Goal: Information Seeking & Learning: Compare options

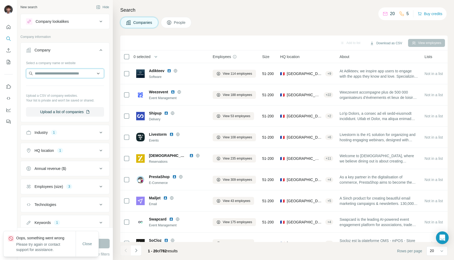
click at [69, 72] on input "text" at bounding box center [65, 74] width 78 height 10
click at [72, 54] on button "Company" at bounding box center [65, 51] width 89 height 15
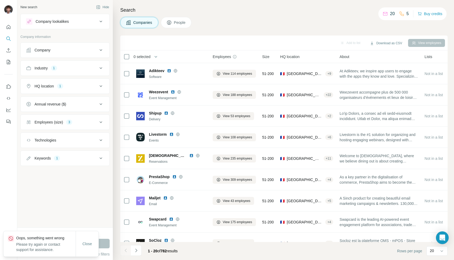
click at [65, 72] on button "Industry 1" at bounding box center [65, 68] width 89 height 13
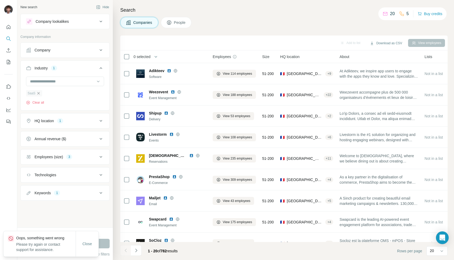
click at [40, 91] on icon "button" at bounding box center [38, 93] width 4 height 4
click at [49, 83] on input at bounding box center [62, 82] width 66 height 6
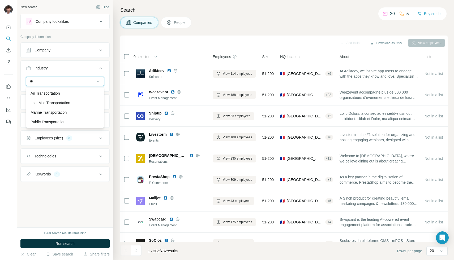
type input "*"
click at [50, 79] on input at bounding box center [62, 82] width 66 height 6
type input "****"
click at [44, 94] on p "Logistics" at bounding box center [38, 93] width 14 height 5
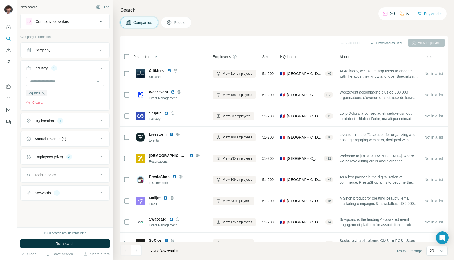
click at [74, 123] on div "HQ location 1" at bounding box center [62, 120] width 72 height 5
click at [67, 154] on button "Employees (size) 3" at bounding box center [65, 157] width 89 height 13
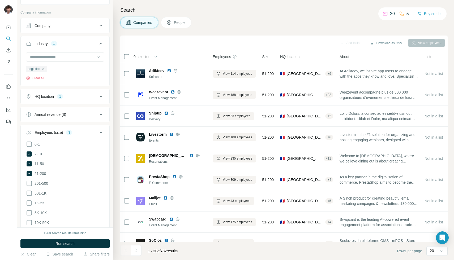
scroll to position [25, 0]
click at [41, 184] on span "201-500" at bounding box center [40, 183] width 16 height 5
click at [90, 136] on button "Employees (size) 4" at bounding box center [65, 133] width 89 height 15
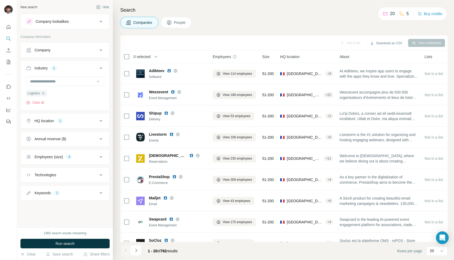
click at [75, 163] on button "Employees (size) 4" at bounding box center [65, 157] width 89 height 13
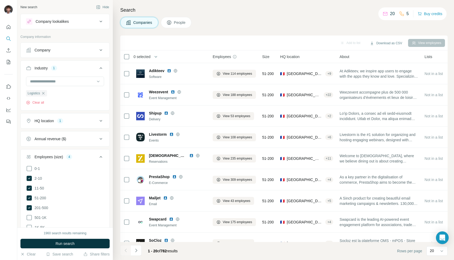
click at [75, 163] on button "Employees (size) 4" at bounding box center [65, 158] width 89 height 15
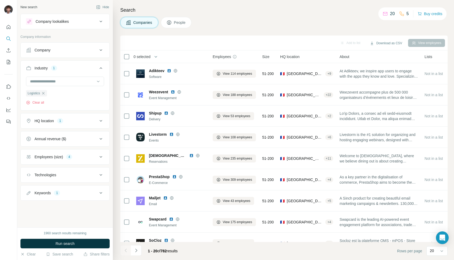
click at [63, 191] on div "Keywords 1" at bounding box center [62, 193] width 72 height 5
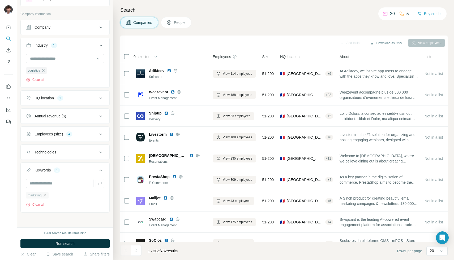
click at [46, 196] on icon "button" at bounding box center [45, 195] width 4 height 4
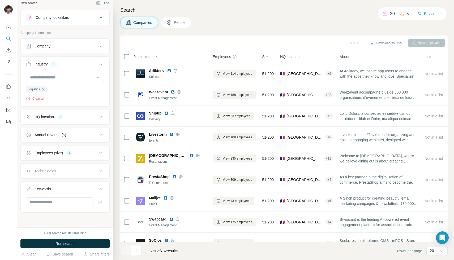
scroll to position [4, 0]
click at [49, 200] on input "text" at bounding box center [59, 203] width 67 height 10
type input "***"
click at [36, 242] on button "Run search" at bounding box center [64, 244] width 89 height 10
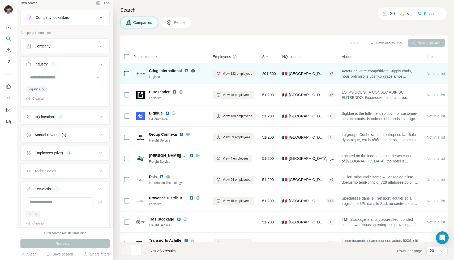
click at [379, 76] on span "Acteur de votre compétitivité Supply chain, nous optimisons vos flux grâce à no…" at bounding box center [381, 73] width 79 height 11
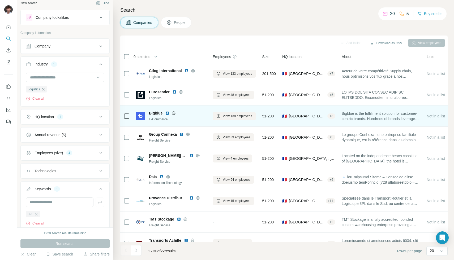
click at [173, 113] on icon at bounding box center [173, 112] width 1 height 3
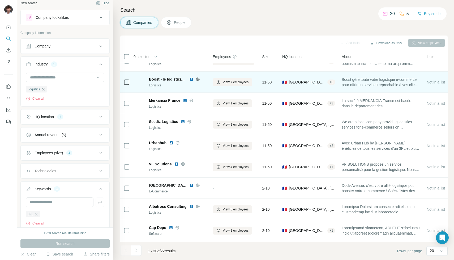
scroll to position [245, 0]
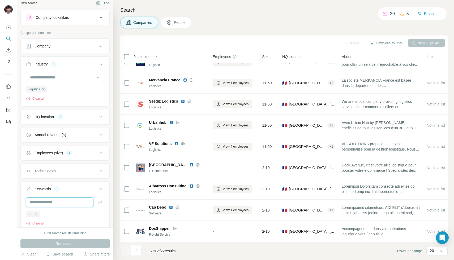
click at [55, 203] on input "text" at bounding box center [59, 203] width 67 height 10
type input "***"
click at [55, 243] on span "Run search" at bounding box center [64, 243] width 19 height 5
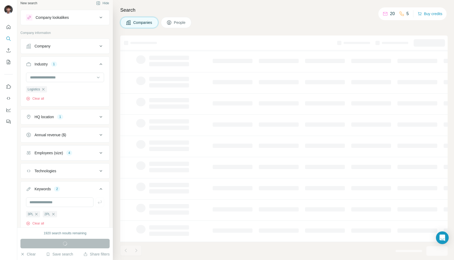
scroll to position [245, 0]
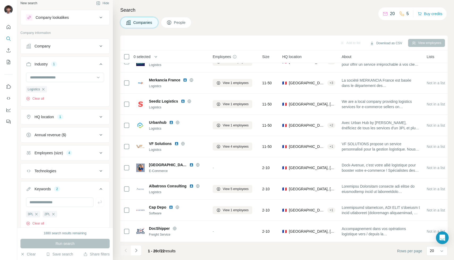
click at [36, 211] on div "3PL" at bounding box center [33, 214] width 14 height 7
click at [37, 215] on icon "button" at bounding box center [36, 214] width 4 height 4
click at [40, 246] on button "Run search" at bounding box center [64, 244] width 89 height 10
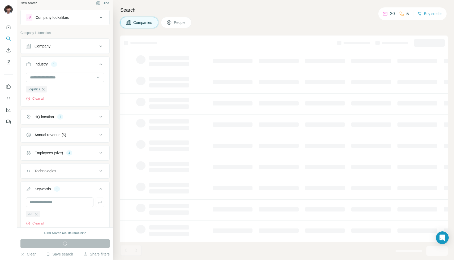
scroll to position [33, 0]
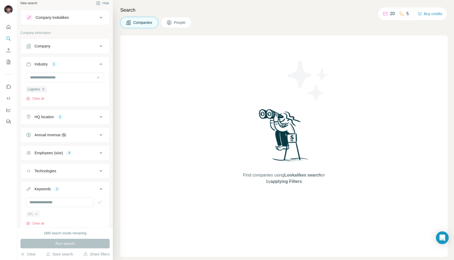
click at [39, 217] on div "2PL" at bounding box center [33, 214] width 14 height 6
click at [37, 214] on icon "button" at bounding box center [36, 214] width 4 height 4
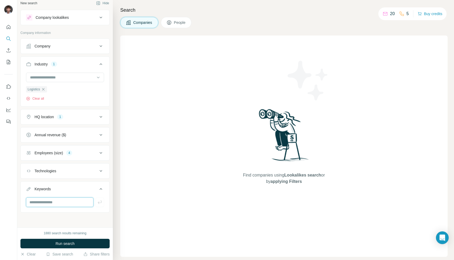
click at [40, 205] on input "text" at bounding box center [59, 203] width 67 height 10
type input "*******"
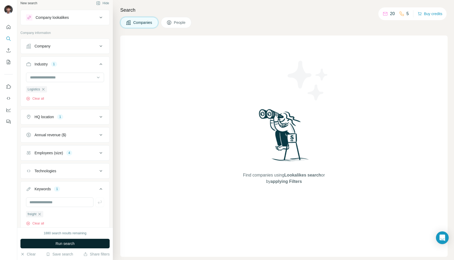
click at [55, 242] on span "Run search" at bounding box center [64, 243] width 19 height 5
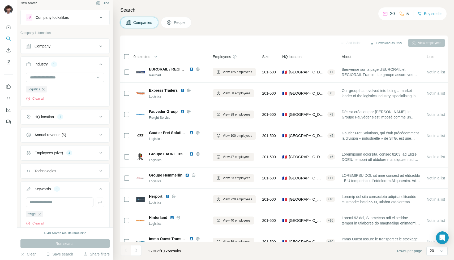
scroll to position [245, 0]
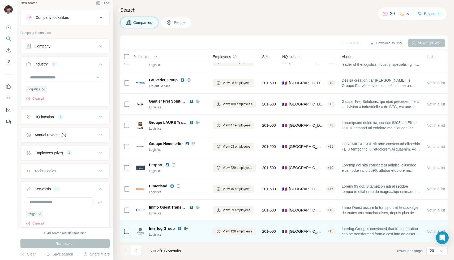
click at [185, 230] on icon at bounding box center [186, 229] width 4 height 4
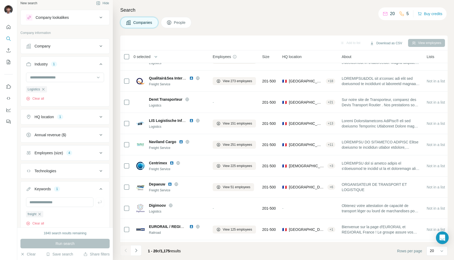
scroll to position [0, 0]
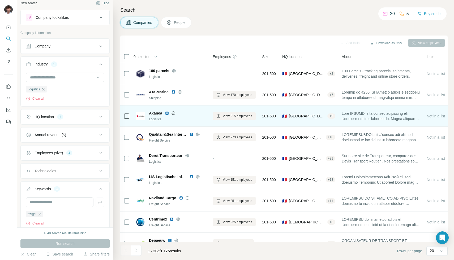
click at [174, 114] on icon at bounding box center [172, 112] width 1 height 3
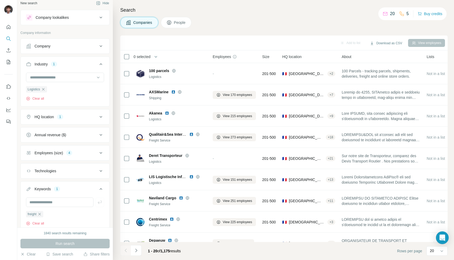
click at [72, 27] on div "Company lookalikes Company information Company Industry 1 Logistics Clear all H…" at bounding box center [64, 121] width 89 height 222
click at [40, 215] on icon "button" at bounding box center [39, 214] width 2 height 2
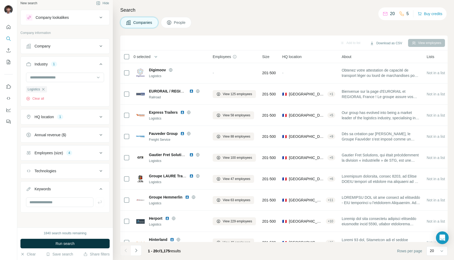
scroll to position [245, 0]
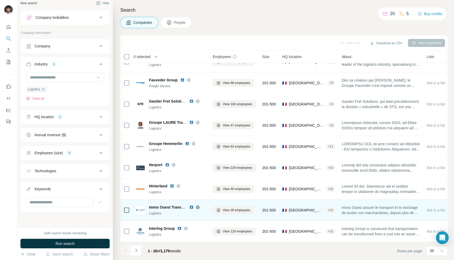
click at [199, 206] on icon at bounding box center [197, 207] width 3 height 3
click at [192, 209] on img at bounding box center [191, 207] width 4 height 4
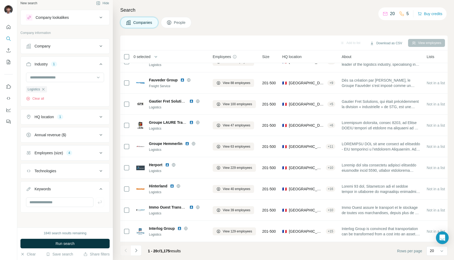
click at [86, 14] on div "Company lookalikes" at bounding box center [62, 17] width 72 height 6
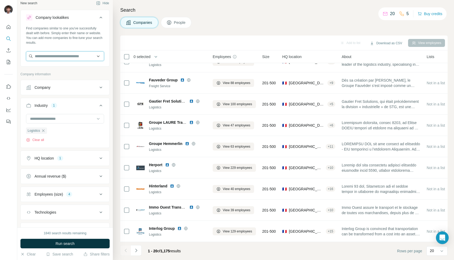
click at [71, 57] on input "text" at bounding box center [65, 56] width 78 height 10
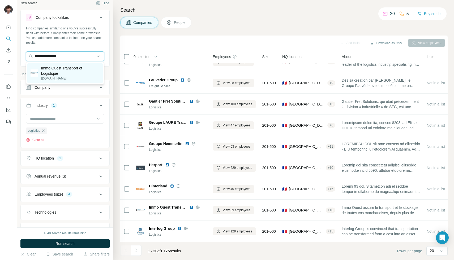
type input "**********"
click at [74, 76] on p "[DOMAIN_NAME]" at bounding box center [70, 78] width 58 height 5
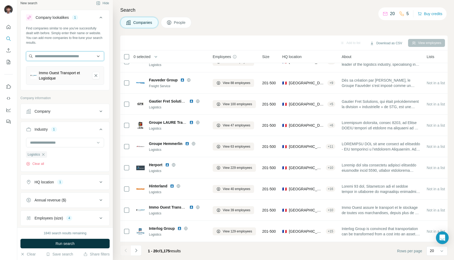
click at [78, 57] on input "text" at bounding box center [65, 56] width 78 height 10
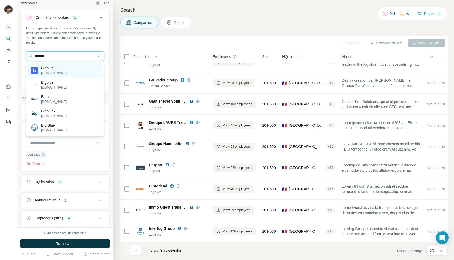
type input "*******"
click at [60, 76] on div "Bigblue [DOMAIN_NAME]" at bounding box center [64, 70] width 75 height 14
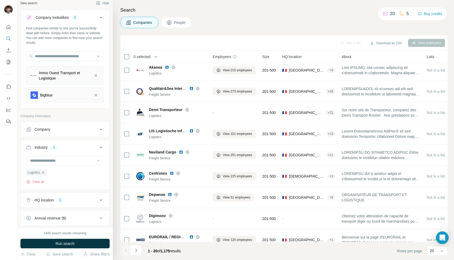
scroll to position [44, 0]
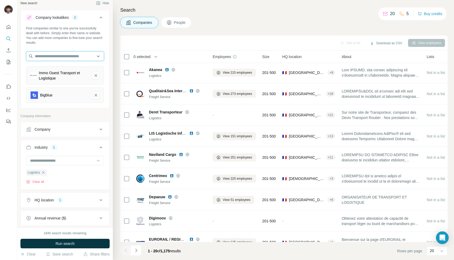
click at [52, 58] on input "text" at bounding box center [65, 56] width 78 height 10
click at [65, 59] on input "**********" at bounding box center [65, 56] width 78 height 10
drag, startPoint x: 64, startPoint y: 59, endPoint x: 32, endPoint y: 59, distance: 32.4
click at [32, 59] on input "**********" at bounding box center [65, 56] width 78 height 10
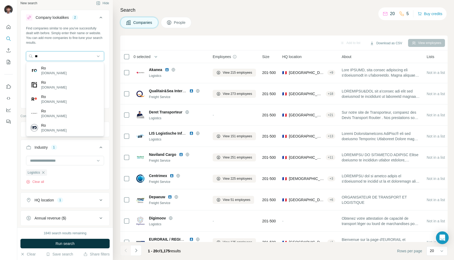
type input "*"
type input "**********"
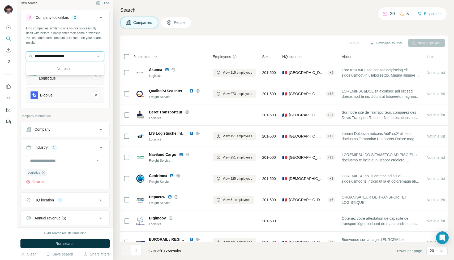
drag, startPoint x: 79, startPoint y: 57, endPoint x: 0, endPoint y: 54, distance: 79.1
click at [0, 54] on div "**********" at bounding box center [227, 130] width 454 height 260
type input "*"
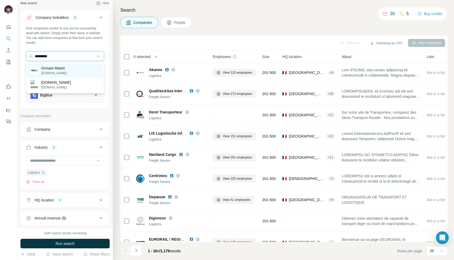
type input "*********"
click at [72, 69] on div "Groupe Mazet [DOMAIN_NAME]" at bounding box center [64, 70] width 75 height 14
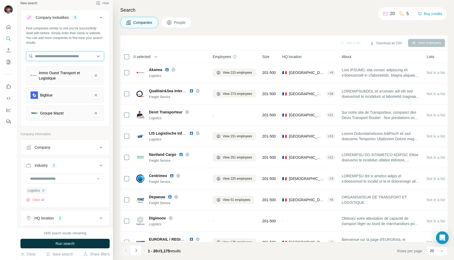
click at [77, 58] on input "text" at bounding box center [65, 56] width 78 height 10
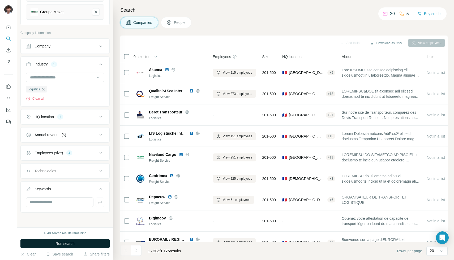
click at [79, 241] on button "Run search" at bounding box center [64, 244] width 89 height 10
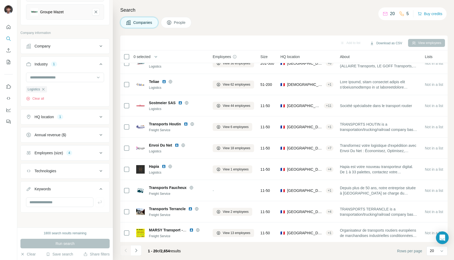
scroll to position [31, 0]
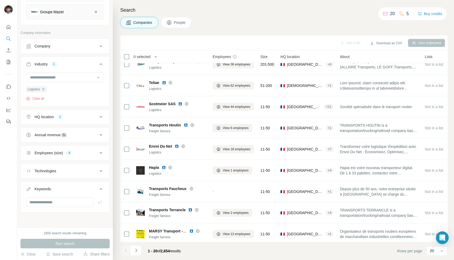
click at [62, 148] on button "Employees (size) 4" at bounding box center [65, 153] width 89 height 13
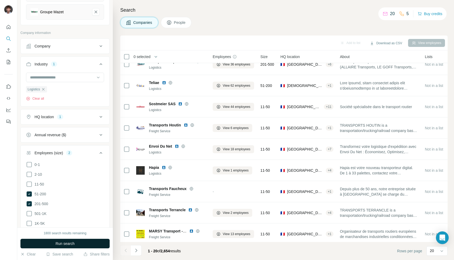
click at [44, 240] on button "Run search" at bounding box center [64, 244] width 89 height 10
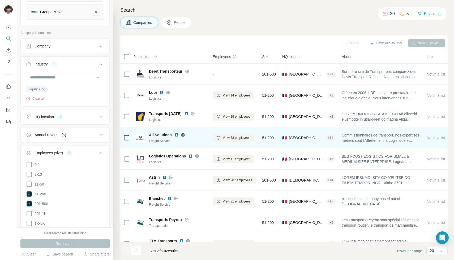
scroll to position [46, 0]
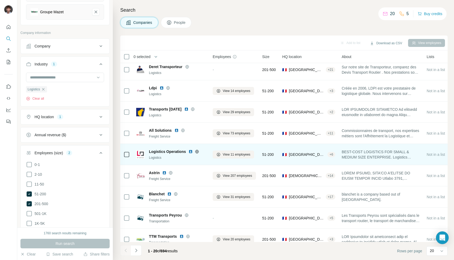
click at [197, 152] on icon at bounding box center [197, 152] width 4 height 4
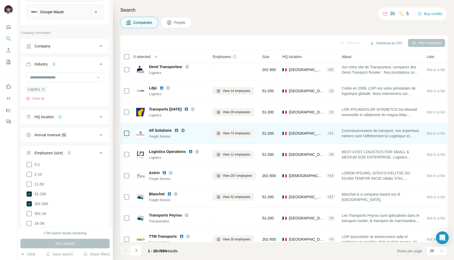
click at [182, 130] on icon at bounding box center [182, 130] width 1 height 3
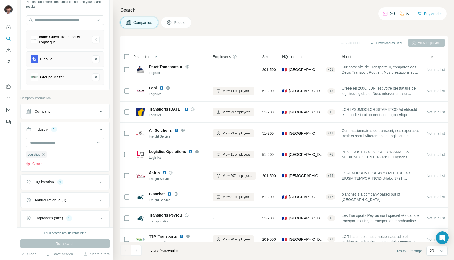
scroll to position [33, 0]
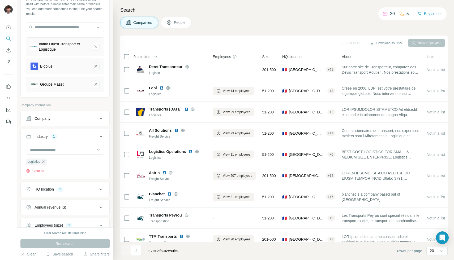
click at [97, 68] on icon "Bigblue-remove-button" at bounding box center [95, 66] width 5 height 5
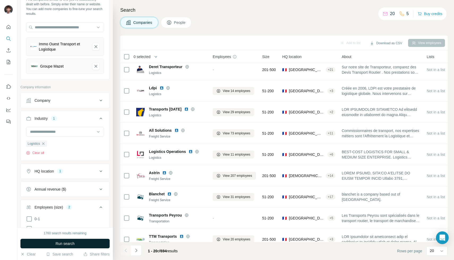
click at [68, 245] on span "Run search" at bounding box center [64, 243] width 19 height 5
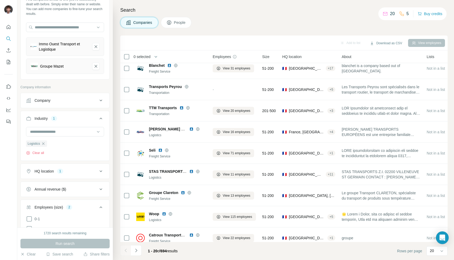
scroll to position [177, 0]
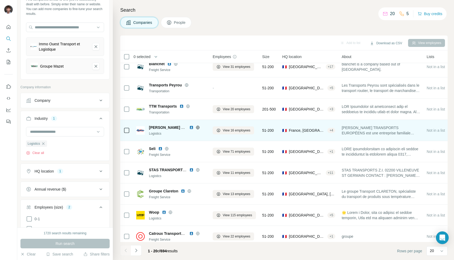
click at [200, 128] on div at bounding box center [197, 128] width 17 height 4
click at [198, 128] on icon at bounding box center [198, 128] width 4 height 4
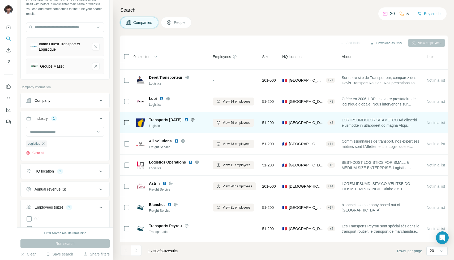
scroll to position [0, 0]
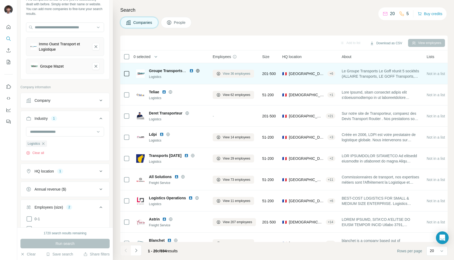
click at [236, 74] on span "View 36 employees" at bounding box center [237, 73] width 28 height 5
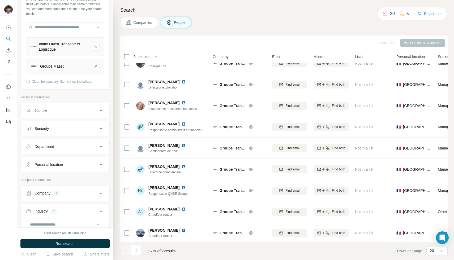
scroll to position [245, 0]
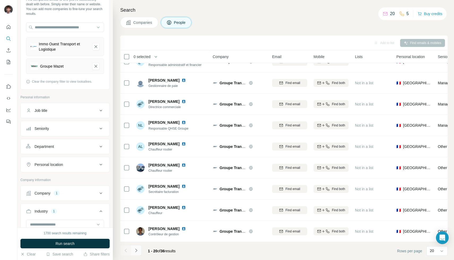
click at [137, 254] on button "Navigate to next page" at bounding box center [136, 250] width 11 height 11
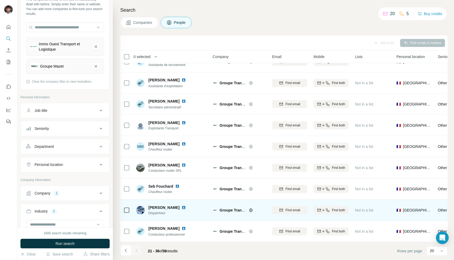
scroll to position [0, 0]
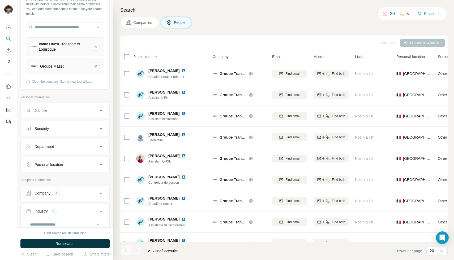
click at [129, 252] on button "Navigate to previous page" at bounding box center [125, 250] width 11 height 11
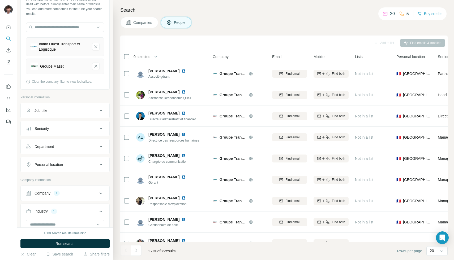
click at [150, 20] on span "Companies" at bounding box center [142, 22] width 19 height 5
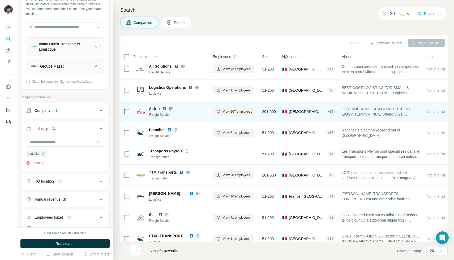
scroll to position [245, 0]
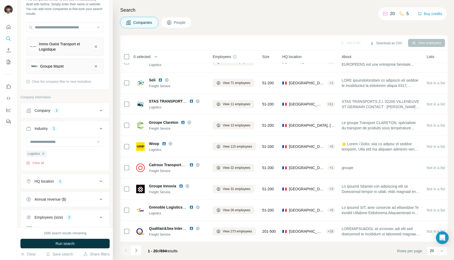
click at [68, 111] on div "Company 1" at bounding box center [62, 110] width 72 height 5
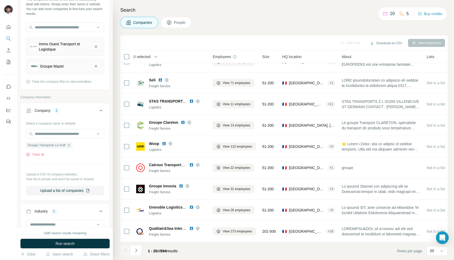
click at [68, 111] on div "Company 1" at bounding box center [62, 110] width 72 height 5
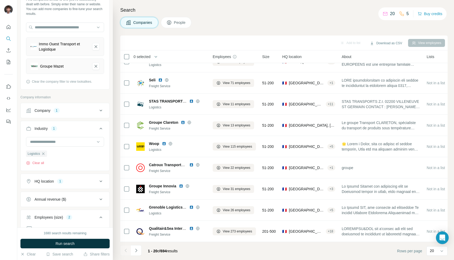
click at [78, 113] on button "Company 1" at bounding box center [65, 110] width 89 height 13
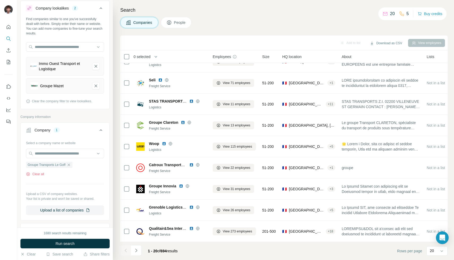
scroll to position [13, 0]
click at [70, 167] on icon "button" at bounding box center [69, 165] width 4 height 4
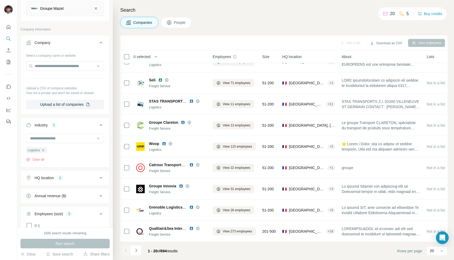
scroll to position [92, 0]
click at [44, 148] on icon "button" at bounding box center [43, 150] width 4 height 4
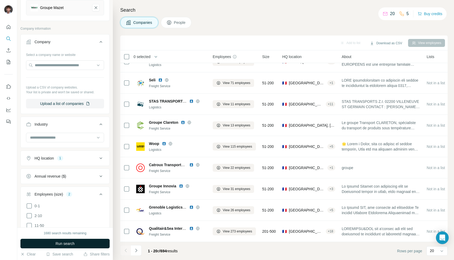
click at [70, 240] on button "Run search" at bounding box center [64, 244] width 89 height 10
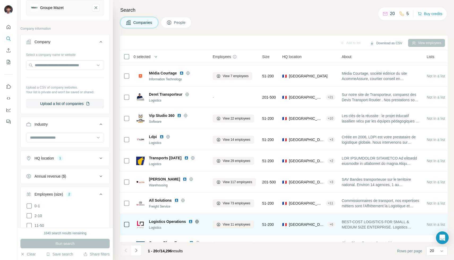
scroll to position [187, 0]
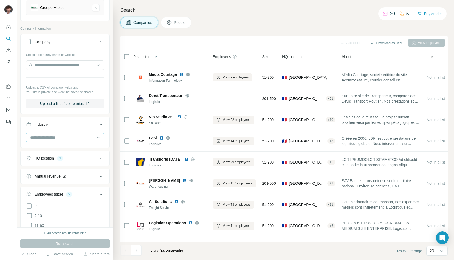
click at [81, 138] on input at bounding box center [62, 138] width 66 height 6
type input "*********"
click at [81, 150] on div "Logistics" at bounding box center [65, 149] width 69 height 5
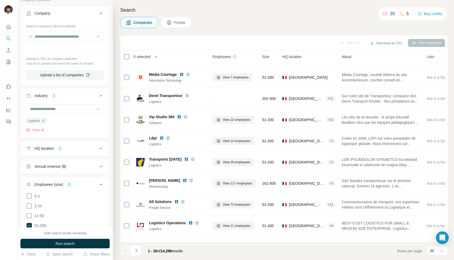
scroll to position [127, 0]
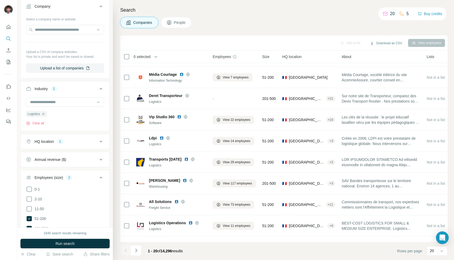
drag, startPoint x: 60, startPoint y: 252, endPoint x: 60, endPoint y: 249, distance: 3.2
click at [60, 249] on div "1640 search results remaining Run search Clear Save search Share filters" at bounding box center [65, 244] width 96 height 33
click at [61, 246] on span "Run search" at bounding box center [64, 243] width 19 height 5
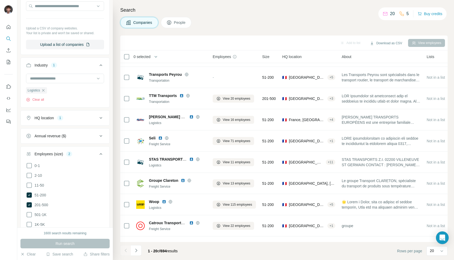
scroll to position [162, 0]
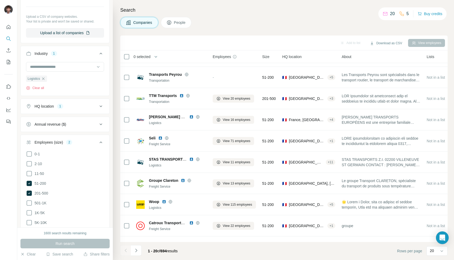
click at [39, 187] on ul "0-1 2-10 11-50 [PHONE_NUMBER] 501-1K 1K-5K 5K-10K 10K-50K 50K-100K 100K-500K 50…" at bounding box center [65, 208] width 78 height 115
click at [39, 184] on span "51-200" at bounding box center [39, 183] width 14 height 5
click at [42, 241] on button "Run search" at bounding box center [64, 244] width 89 height 10
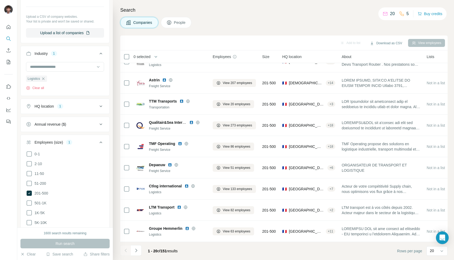
scroll to position [187, 0]
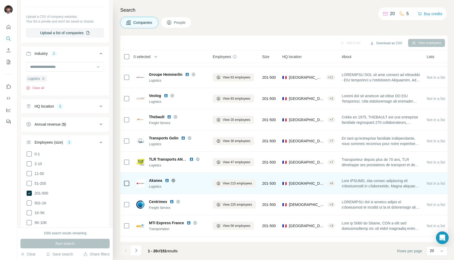
click at [165, 179] on div "Akanea" at bounding box center [177, 180] width 57 height 5
click at [165, 180] on img at bounding box center [167, 181] width 4 height 4
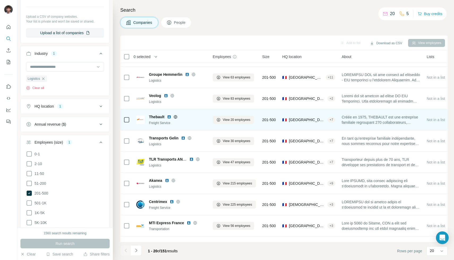
click at [169, 116] on img at bounding box center [169, 117] width 4 height 4
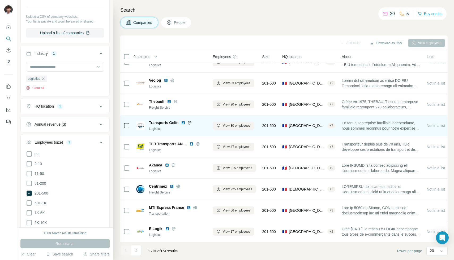
scroll to position [245, 0]
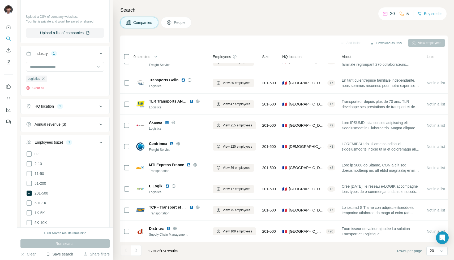
click at [65, 254] on button "Save search" at bounding box center [59, 254] width 27 height 5
click at [65, 236] on div "Save search" at bounding box center [74, 234] width 56 height 11
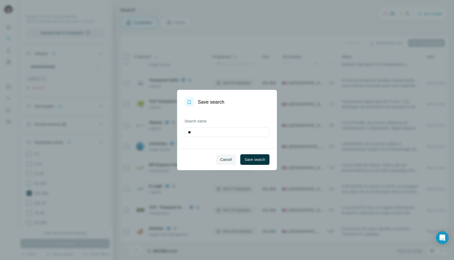
type input "*"
type input "**********"
click at [251, 160] on span "Save search" at bounding box center [254, 159] width 21 height 5
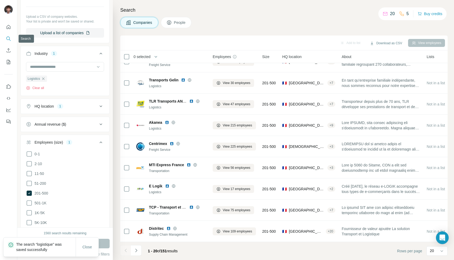
click at [7, 39] on icon "Search" at bounding box center [8, 38] width 5 height 5
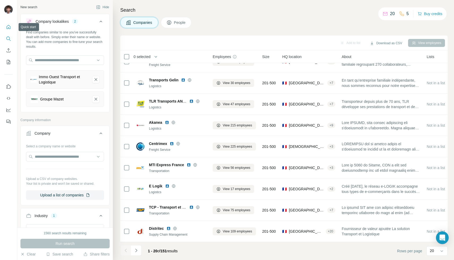
click at [8, 29] on icon "Quick start" at bounding box center [9, 27] width 4 height 4
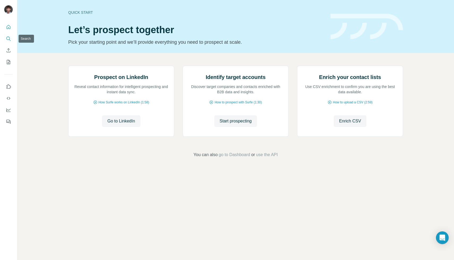
click at [9, 37] on icon "Search" at bounding box center [7, 38] width 3 height 3
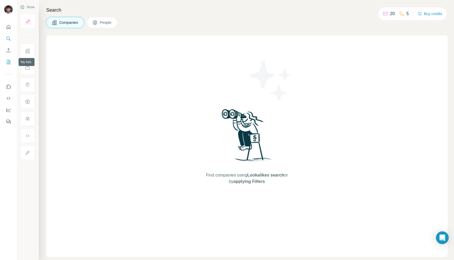
click at [9, 64] on icon "My lists" at bounding box center [8, 61] width 5 height 5
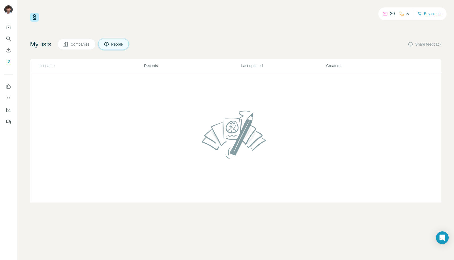
click at [71, 37] on div "20 5 Buy credits My lists Companies People Share feedback List name Records Las…" at bounding box center [235, 108] width 411 height 190
click at [71, 44] on button "Companies" at bounding box center [77, 44] width 38 height 11
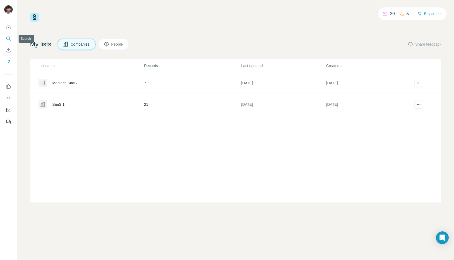
click at [10, 38] on icon "Search" at bounding box center [7, 38] width 3 height 3
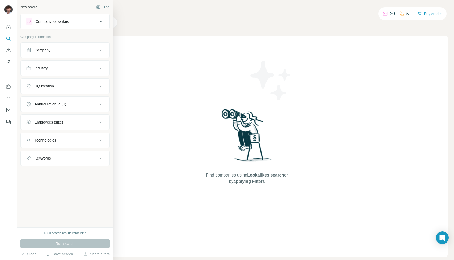
click at [37, 20] on div "Company lookalikes" at bounding box center [52, 21] width 33 height 5
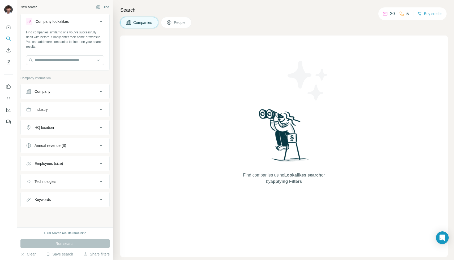
click at [37, 20] on div "Company lookalikes" at bounding box center [52, 21] width 33 height 5
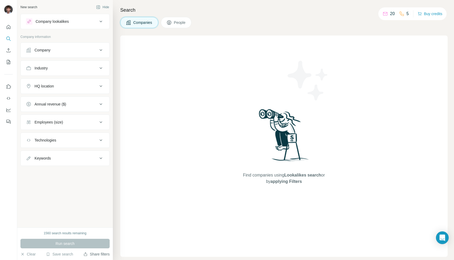
click at [86, 256] on icon "button" at bounding box center [85, 254] width 4 height 4
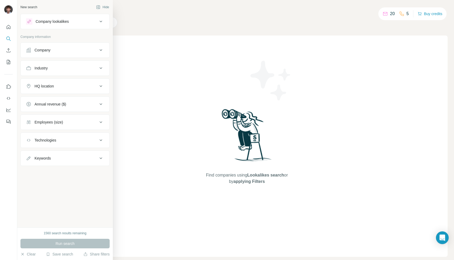
click at [28, 48] on div "Company information Company Industry HQ location Annual revenue ($) Employees (…" at bounding box center [64, 100] width 89 height 132
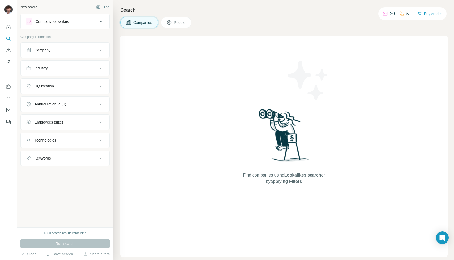
click at [84, 25] on button "Company lookalikes" at bounding box center [65, 21] width 89 height 13
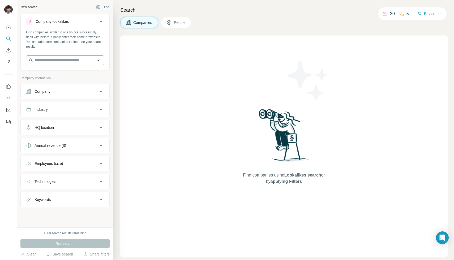
click at [21, 15] on button "Company lookalikes" at bounding box center [65, 22] width 89 height 15
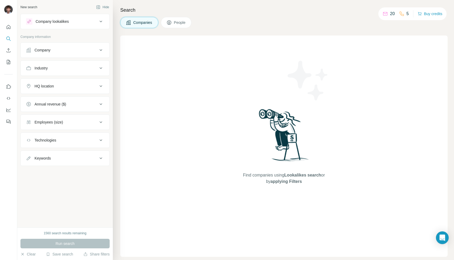
click at [64, 19] on div "Company lookalikes" at bounding box center [52, 21] width 33 height 5
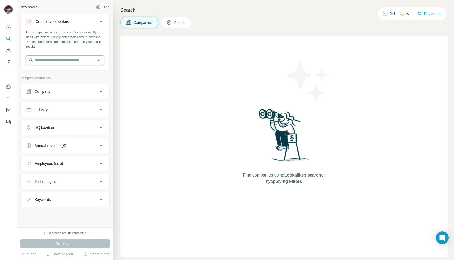
click at [63, 57] on input "text" at bounding box center [65, 60] width 78 height 10
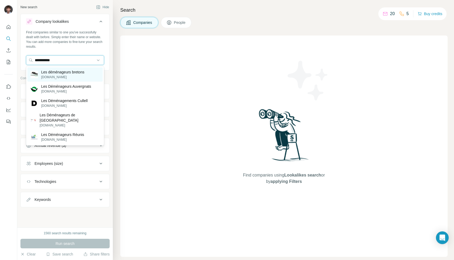
type input "**********"
click at [63, 75] on p "[DOMAIN_NAME]" at bounding box center [62, 77] width 43 height 5
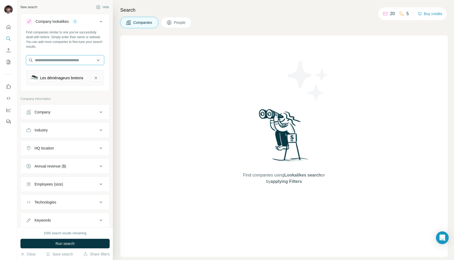
click at [77, 56] on input "text" at bounding box center [65, 60] width 78 height 10
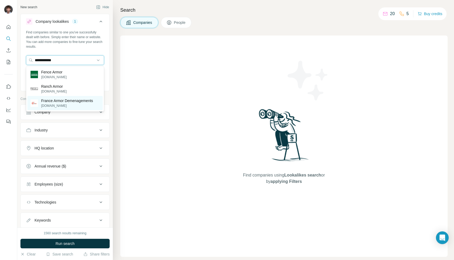
type input "**********"
click at [65, 104] on p "[DOMAIN_NAME]" at bounding box center [67, 105] width 52 height 5
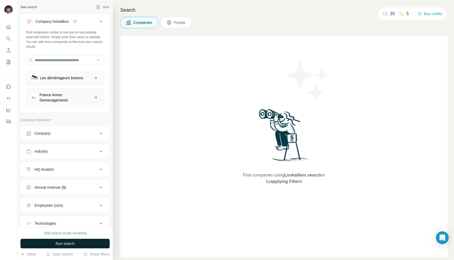
click at [57, 241] on button "Run search" at bounding box center [64, 244] width 89 height 10
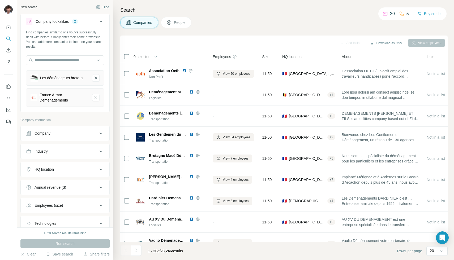
click at [84, 202] on button "Employees (size)" at bounding box center [65, 205] width 89 height 13
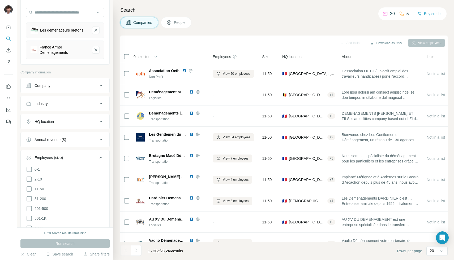
scroll to position [48, 0]
click at [33, 200] on span "51-200" at bounding box center [39, 198] width 14 height 5
click at [44, 244] on button "Run search" at bounding box center [64, 244] width 89 height 10
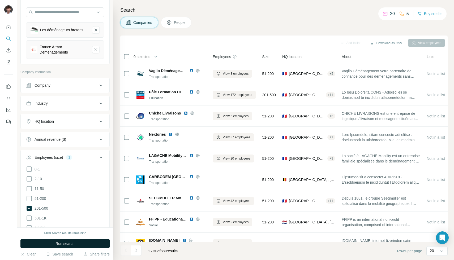
click at [50, 242] on button "Run search" at bounding box center [64, 244] width 89 height 10
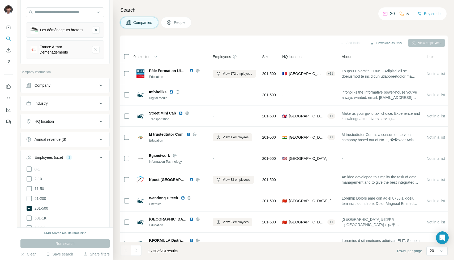
click at [96, 127] on button "HQ location" at bounding box center [65, 121] width 89 height 13
click at [63, 135] on input "text" at bounding box center [65, 135] width 78 height 10
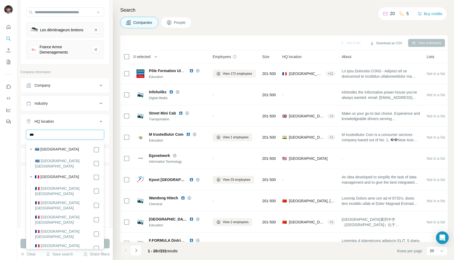
type input "***"
click at [65, 175] on div "🇫🇷 [GEOGRAPHIC_DATA]" at bounding box center [67, 177] width 65 height 6
click at [92, 174] on div "🇫🇷 [GEOGRAPHIC_DATA]" at bounding box center [67, 177] width 65 height 6
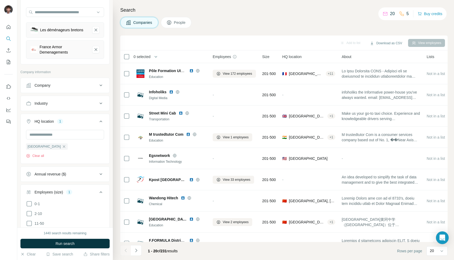
click at [92, 106] on div "Industry" at bounding box center [62, 103] width 72 height 5
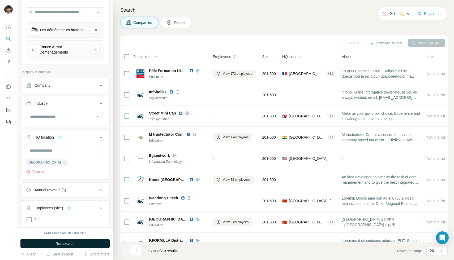
click at [84, 242] on button "Run search" at bounding box center [64, 244] width 89 height 10
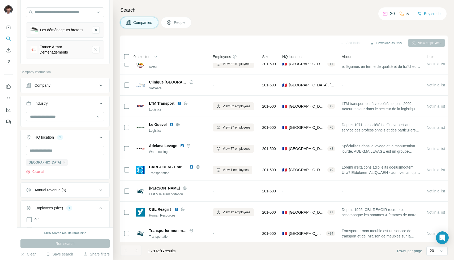
scroll to position [179, 0]
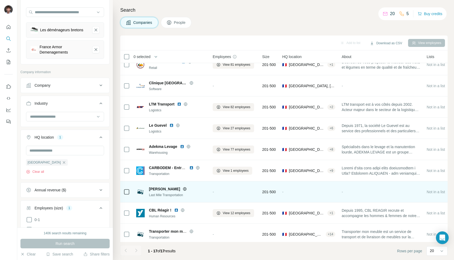
click at [140, 190] on img at bounding box center [140, 192] width 8 height 8
click at [187, 190] on icon at bounding box center [185, 189] width 4 height 4
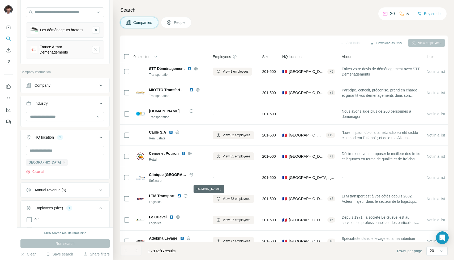
scroll to position [0, 0]
